Goal: Information Seeking & Learning: Learn about a topic

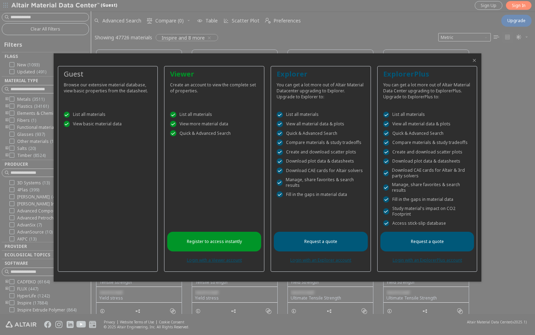
scroll to position [6, 6]
click at [234, 261] on link "Login with a Viewer account" at bounding box center [214, 260] width 55 height 6
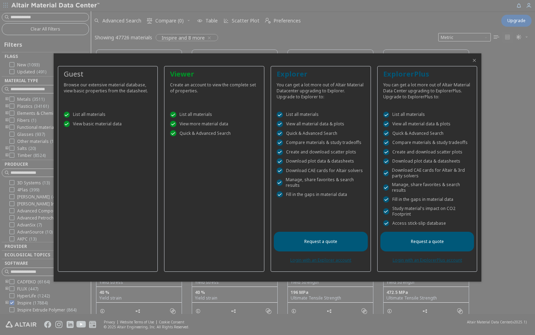
scroll to position [6, 6]
click at [249, 246] on div "Viewer Create an account to view the complete set of properties.  List all mat…" at bounding box center [214, 169] width 100 height 206
click at [476, 61] on icon "Close" at bounding box center [475, 61] width 6 height 6
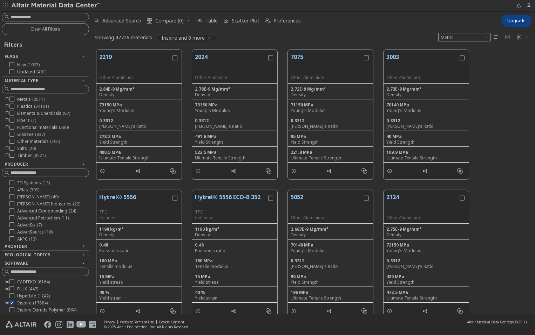
click at [194, 37] on span "Inspire and 8 more" at bounding box center [183, 37] width 43 height 6
click at [208, 36] on icon "button" at bounding box center [210, 38] width 6 height 6
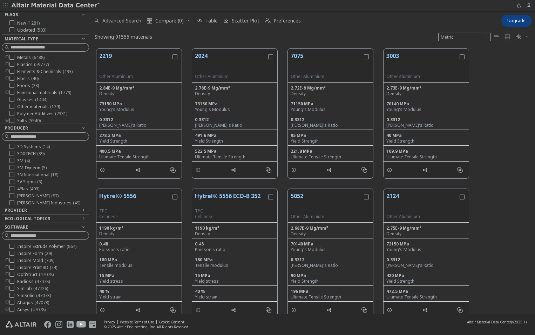
scroll to position [35, 0]
click at [32, 276] on span "Radioss ( 47078 )" at bounding box center [33, 274] width 33 height 6
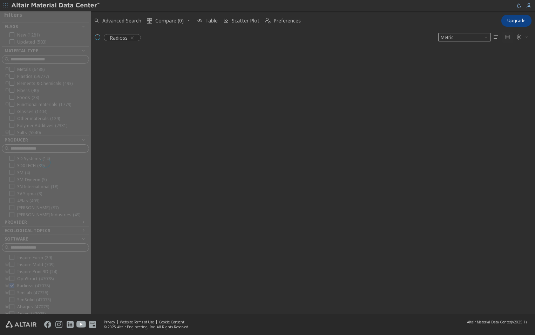
scroll to position [42, 0]
click at [457, 38] on span "Metric" at bounding box center [464, 37] width 53 height 8
click at [425, 35] on div "Radioss Metric   " at bounding box center [313, 37] width 444 height 15
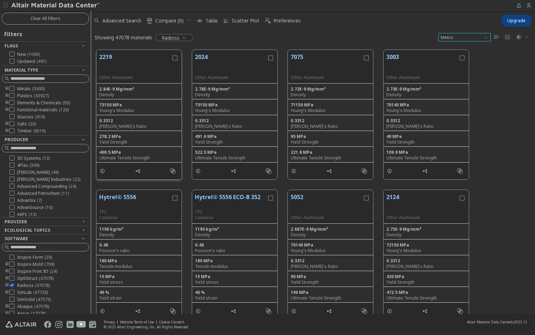
scroll to position [0, 0]
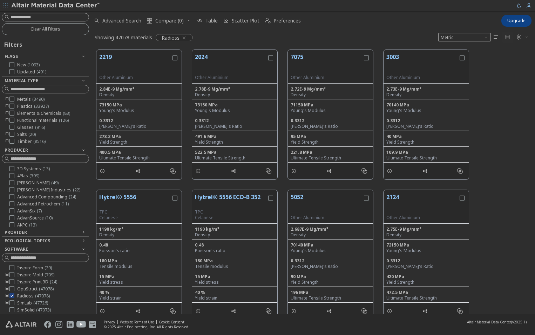
click at [59, 16] on input at bounding box center [50, 17] width 78 height 7
type input "****"
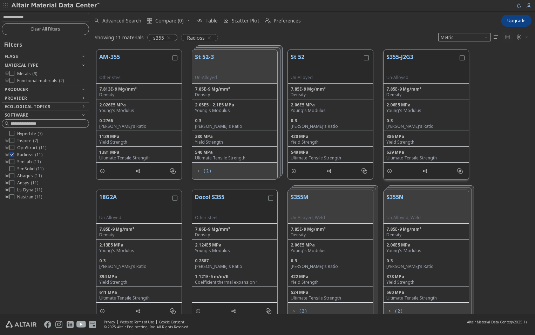
click at [410, 65] on button "S355-J2G3" at bounding box center [423, 64] width 72 height 22
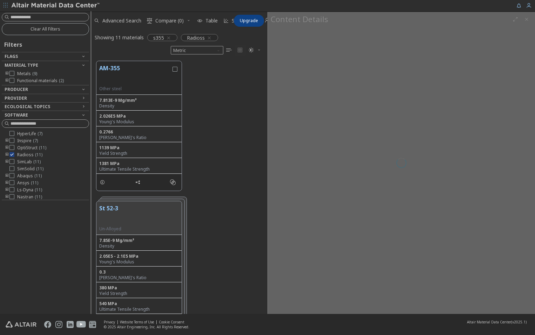
scroll to position [253, 171]
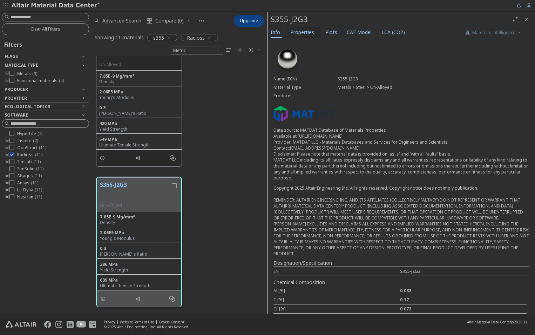
click at [312, 33] on span "Properties" at bounding box center [302, 32] width 24 height 11
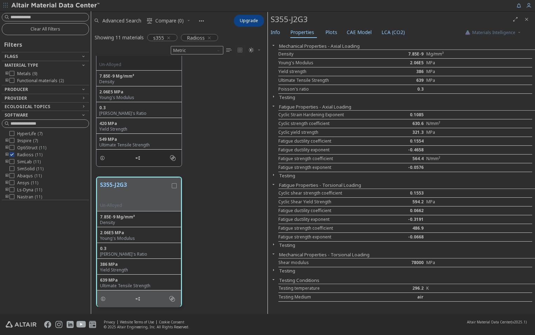
click at [278, 176] on button "button" at bounding box center [273, 175] width 11 height 6
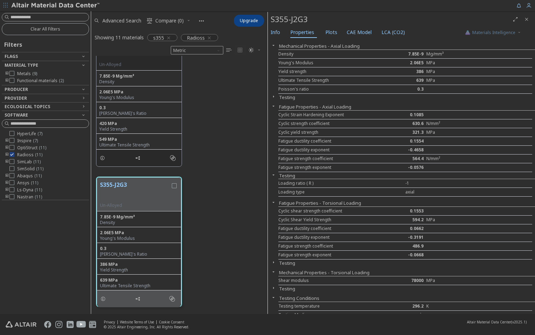
click at [273, 175] on icon "button" at bounding box center [274, 175] width 6 height 6
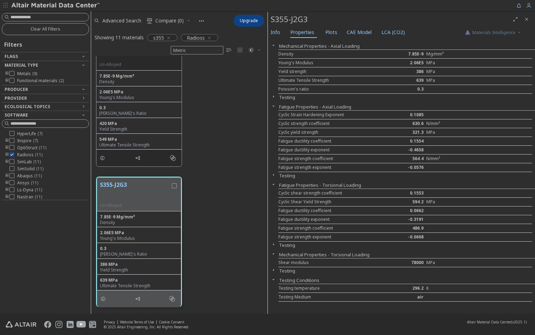
click at [276, 98] on icon "button" at bounding box center [274, 97] width 6 height 6
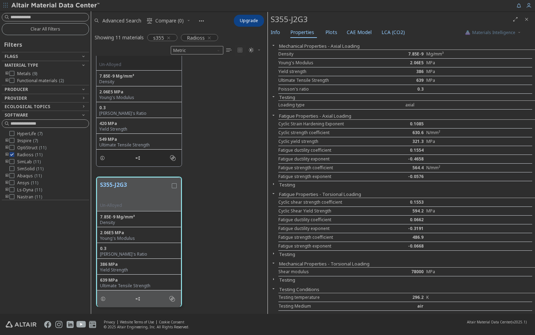
click at [276, 98] on icon "button" at bounding box center [274, 97] width 6 height 6
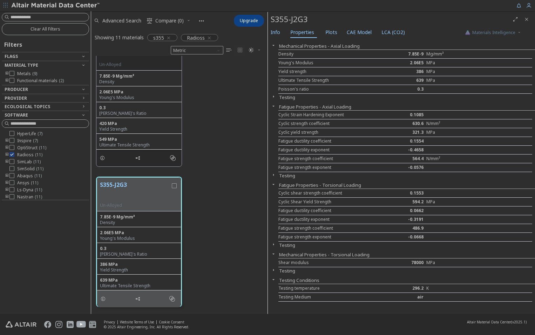
click at [277, 270] on span "button" at bounding box center [273, 270] width 8 height 6
click at [327, 34] on span "Plots" at bounding box center [332, 32] width 12 height 11
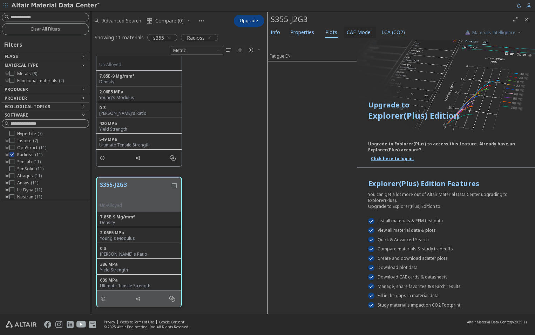
click at [349, 31] on span "CAE Model" at bounding box center [359, 32] width 25 height 11
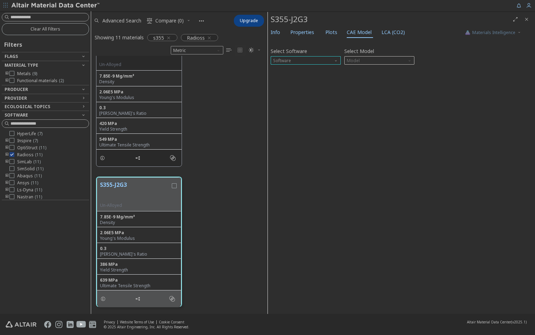
click at [317, 63] on span "Software" at bounding box center [306, 60] width 70 height 8
click at [300, 91] on button "Radioss" at bounding box center [306, 94] width 70 height 8
click at [359, 60] on span "Model" at bounding box center [379, 60] width 70 height 8
click at [358, 72] on button "Law1" at bounding box center [379, 69] width 70 height 8
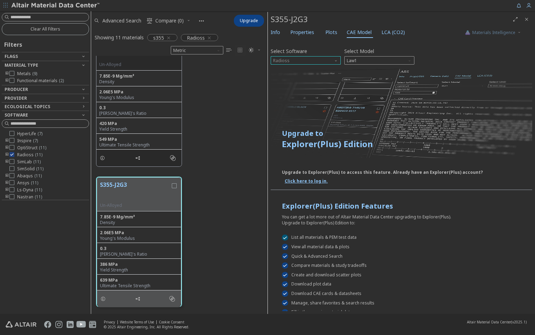
click at [317, 61] on span "Radioss" at bounding box center [306, 60] width 70 height 8
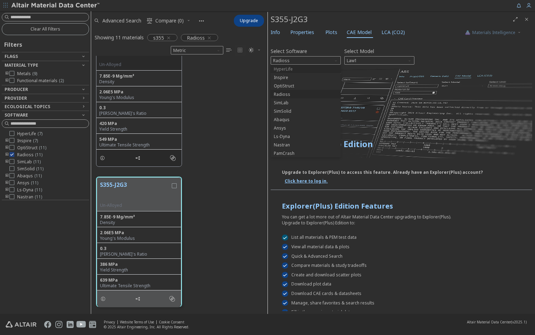
click at [316, 71] on span "HyperLife" at bounding box center [306, 69] width 65 height 5
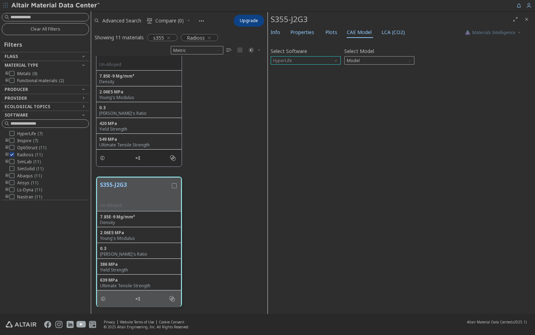
click at [318, 63] on span "HyperLife" at bounding box center [306, 60] width 70 height 8
click at [307, 83] on span "OptiStruct" at bounding box center [306, 85] width 65 height 5
click at [353, 60] on span "Model" at bounding box center [379, 60] width 70 height 8
click at [365, 70] on span "Mat1" at bounding box center [379, 69] width 65 height 5
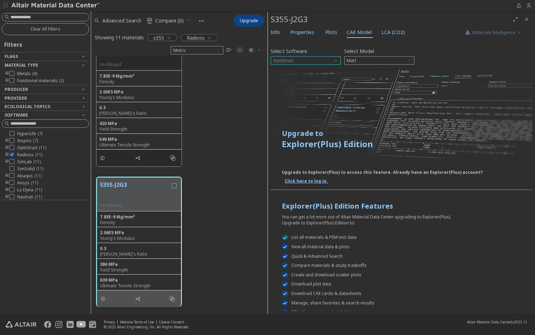
click at [309, 61] on span "OptiStruct" at bounding box center [306, 60] width 70 height 8
click at [304, 72] on button "HyperLife" at bounding box center [306, 69] width 70 height 8
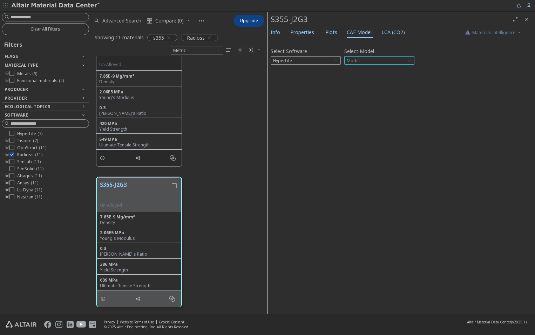
click at [350, 62] on span "Model" at bounding box center [379, 60] width 70 height 8
click at [319, 62] on span "HyperLife" at bounding box center [306, 60] width 70 height 8
click at [362, 53] on label "Select Model" at bounding box center [359, 51] width 30 height 10
click at [362, 61] on span "Model" at bounding box center [379, 60] width 70 height 8
click at [361, 71] on span "HyperLife" at bounding box center [357, 69] width 19 height 6
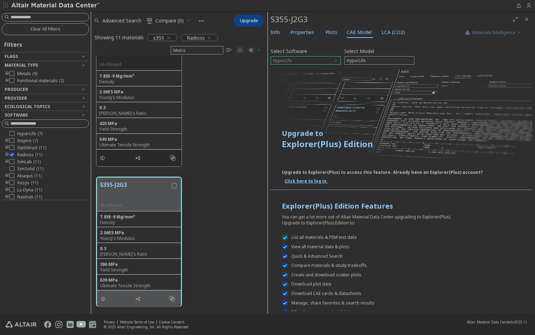
click at [323, 58] on span "HyperLife" at bounding box center [306, 60] width 70 height 8
click at [293, 141] on button "Nastran" at bounding box center [306, 144] width 70 height 8
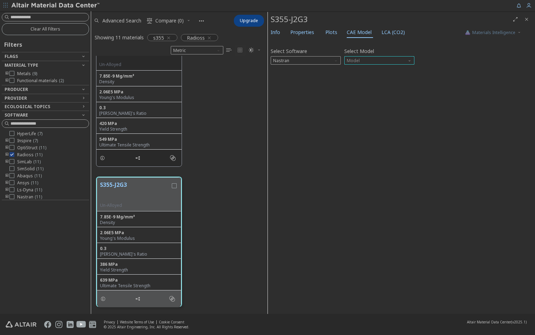
click at [357, 57] on span "Model" at bounding box center [379, 60] width 70 height 8
click at [356, 68] on span "MAT1" at bounding box center [354, 69] width 12 height 6
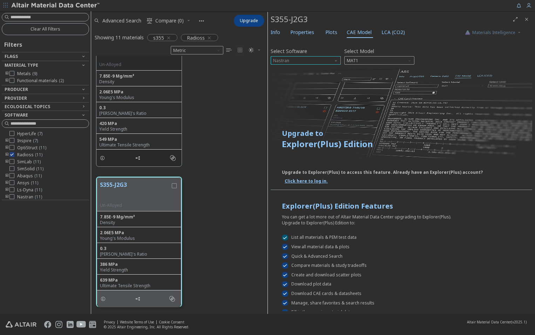
click at [303, 63] on span "Nastran" at bounding box center [306, 60] width 70 height 8
click at [291, 134] on span "Ls-Dyna" at bounding box center [306, 136] width 65 height 5
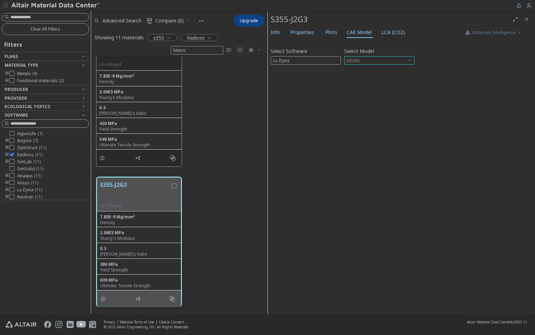
click at [351, 60] on span "Model" at bounding box center [379, 60] width 70 height 8
click at [359, 70] on span "Mat1" at bounding box center [379, 69] width 65 height 5
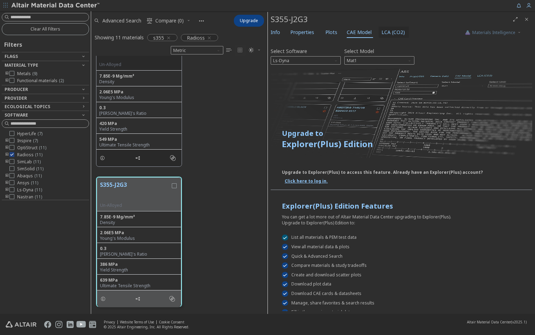
click at [382, 36] on span "LCA (CO2)" at bounding box center [394, 32] width 24 height 11
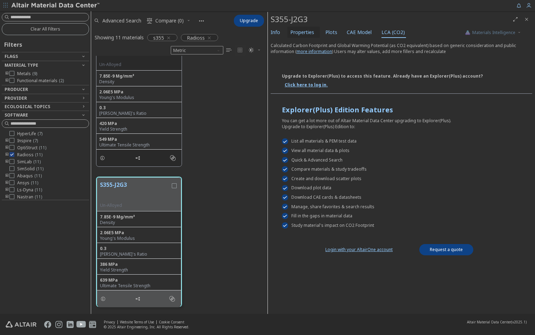
click at [303, 35] on span "Properties" at bounding box center [302, 32] width 24 height 11
